Goal: Information Seeking & Learning: Find specific fact

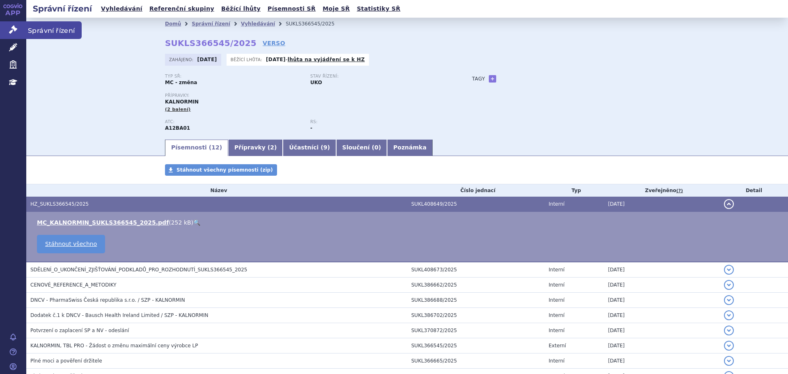
click at [16, 29] on icon at bounding box center [13, 29] width 8 height 8
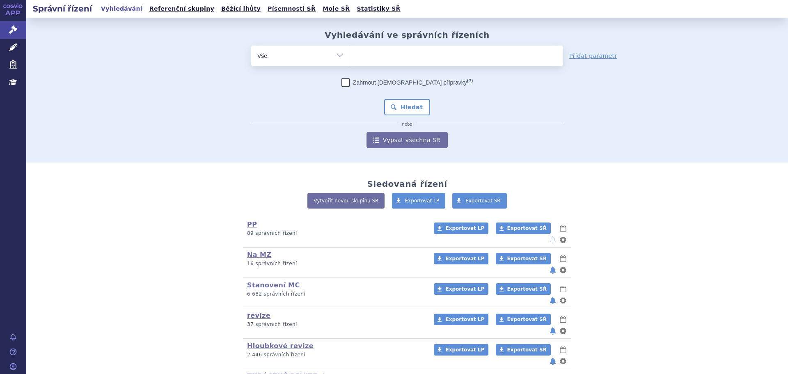
click at [369, 55] on ul at bounding box center [456, 54] width 213 height 17
click at [350, 55] on select at bounding box center [350, 55] width 0 height 21
type input "ab"
type input "abi"
type input "abil"
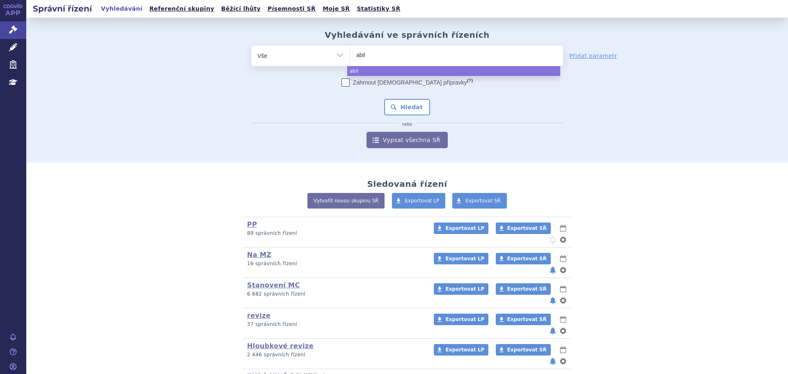
type input "abili"
type input "abilif"
type input "abilify"
select select "abilify"
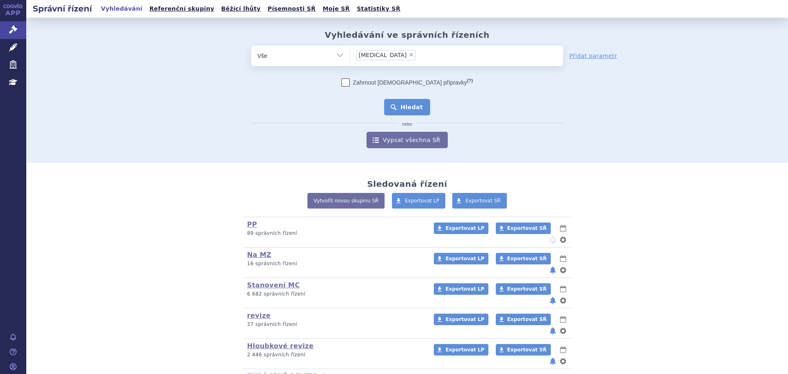
click at [400, 109] on button "Hledat" at bounding box center [407, 107] width 46 height 16
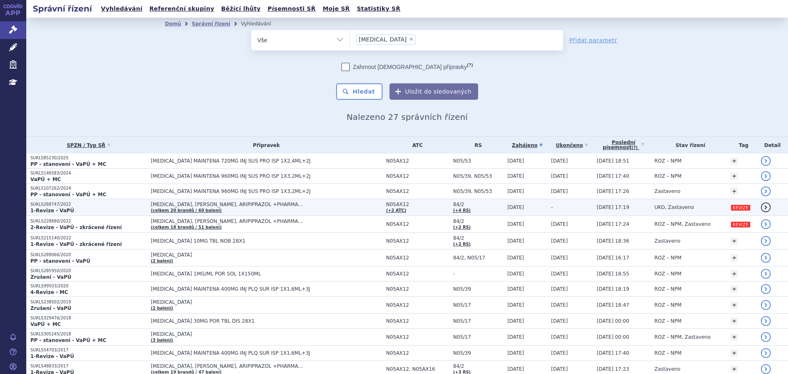
click at [117, 203] on p "SUKLS268747/2022" at bounding box center [88, 204] width 116 height 6
